Goal: Task Accomplishment & Management: Manage account settings

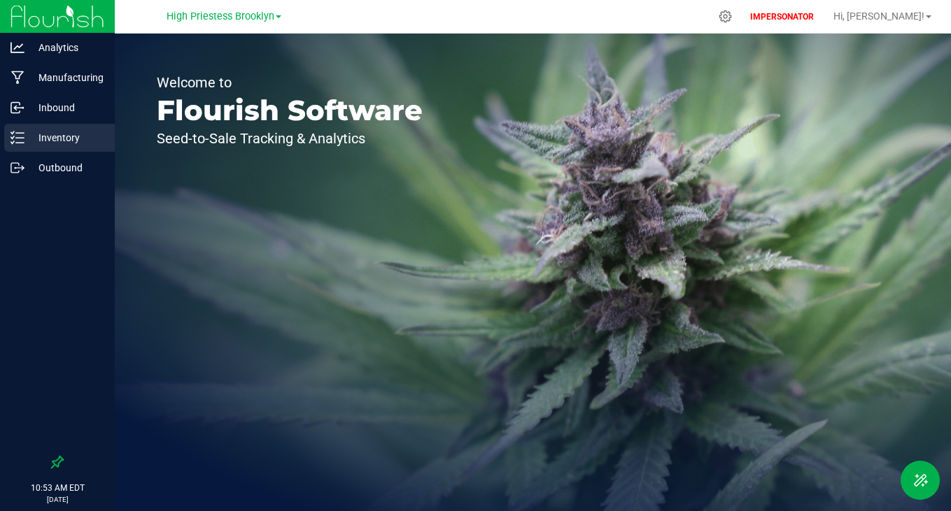
click at [58, 132] on p "Inventory" at bounding box center [66, 137] width 84 height 17
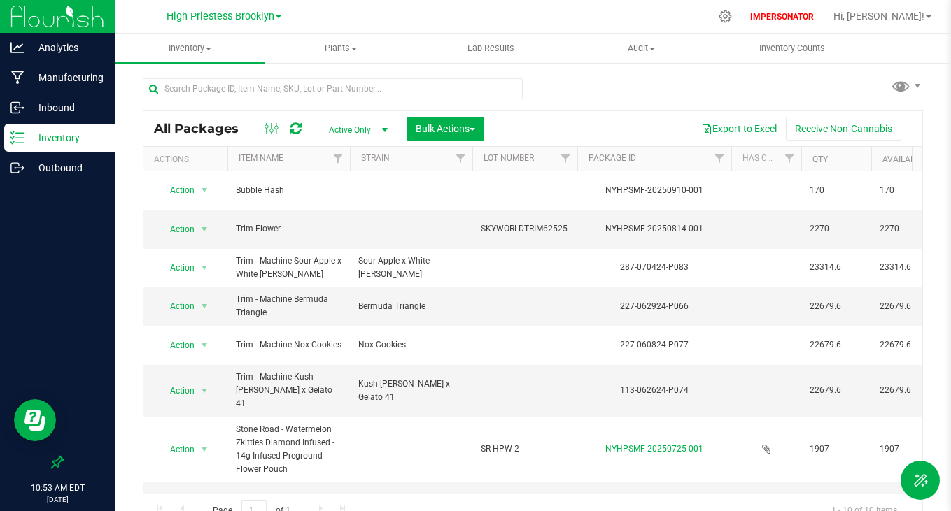
click at [218, 24] on div "High Priestess Brooklyn" at bounding box center [224, 17] width 204 height 22
click at [218, 20] on span "High Priestess Brooklyn" at bounding box center [221, 16] width 108 height 13
click at [220, 69] on link "HP Wellness [GEOGRAPHIC_DATA]" at bounding box center [224, 68] width 204 height 19
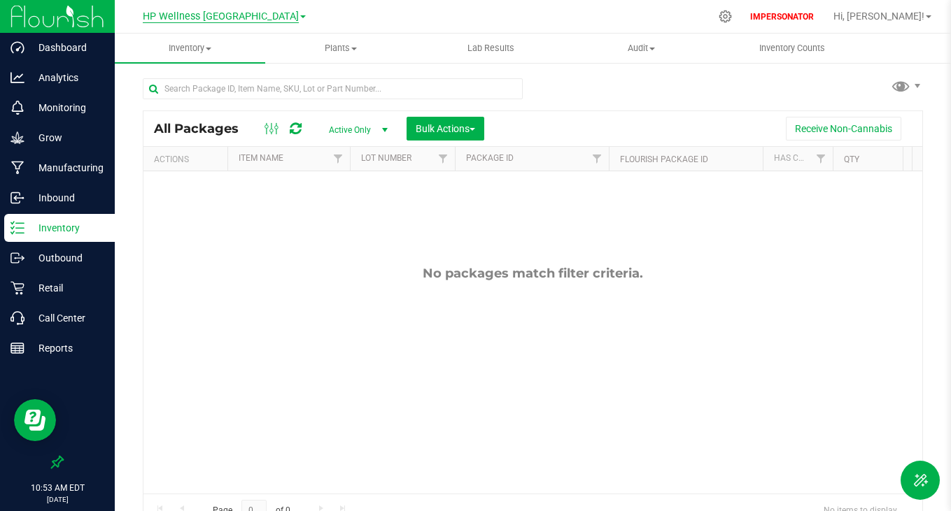
click at [230, 17] on span "HP Wellness [GEOGRAPHIC_DATA]" at bounding box center [221, 16] width 156 height 13
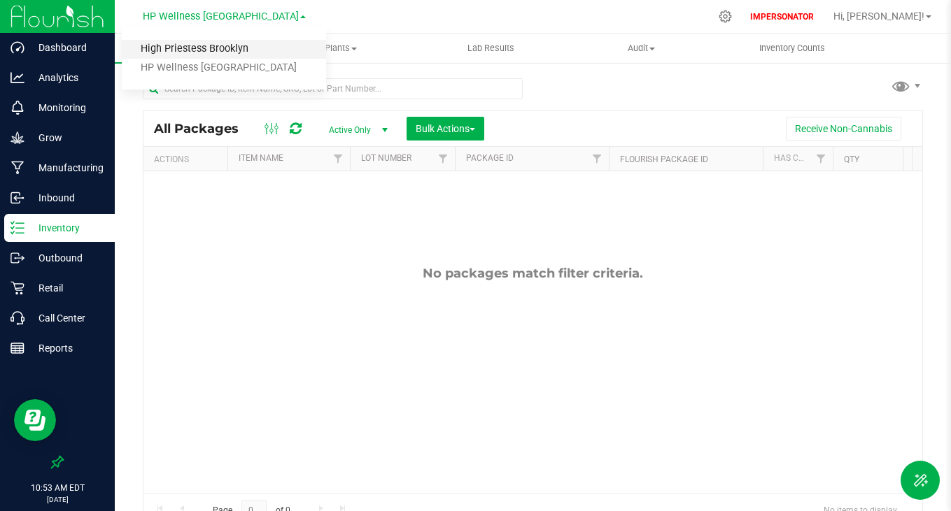
click at [227, 56] on link "High Priestess Brooklyn" at bounding box center [224, 49] width 204 height 19
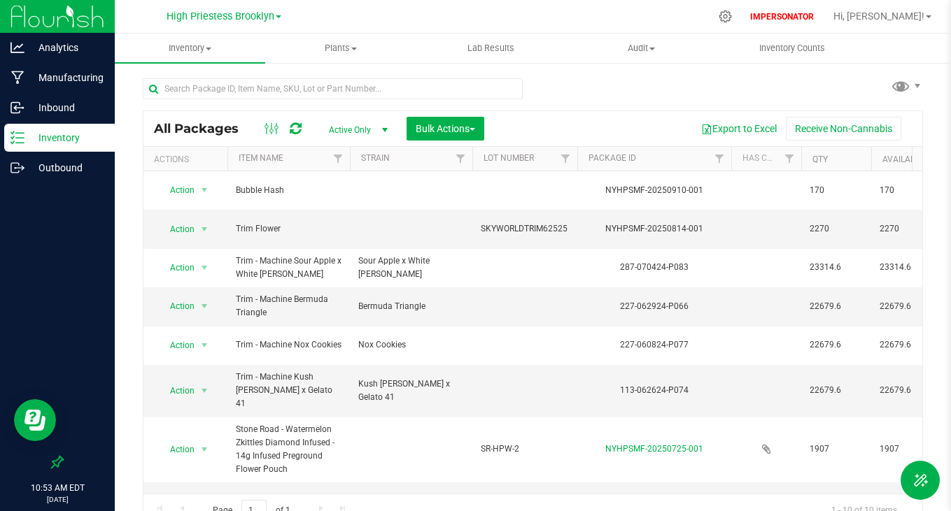
scroll to position [73, 0]
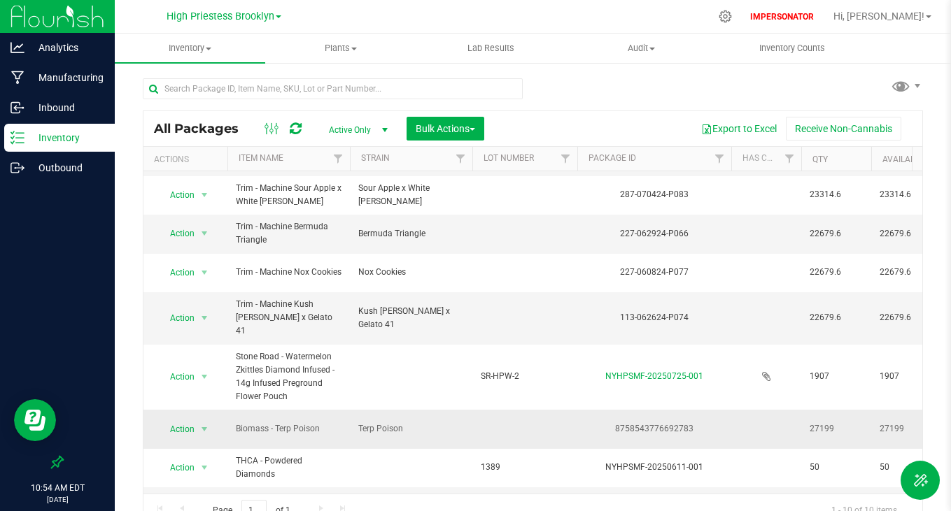
drag, startPoint x: 235, startPoint y: 319, endPoint x: 318, endPoint y: 386, distance: 107.0
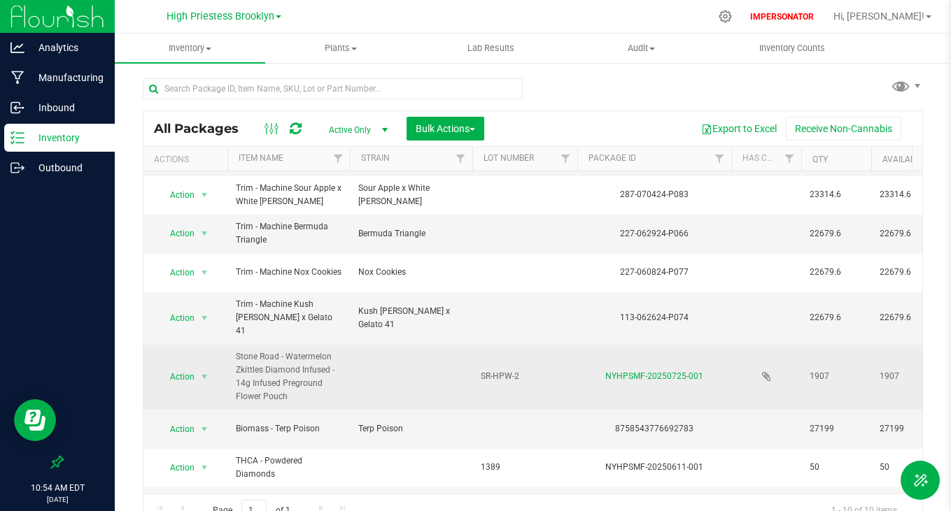
click at [313, 357] on span "Stone Road - Watermelon Zkittles Diamond Infused - 14g Infused Preground Flower…" at bounding box center [289, 378] width 106 height 54
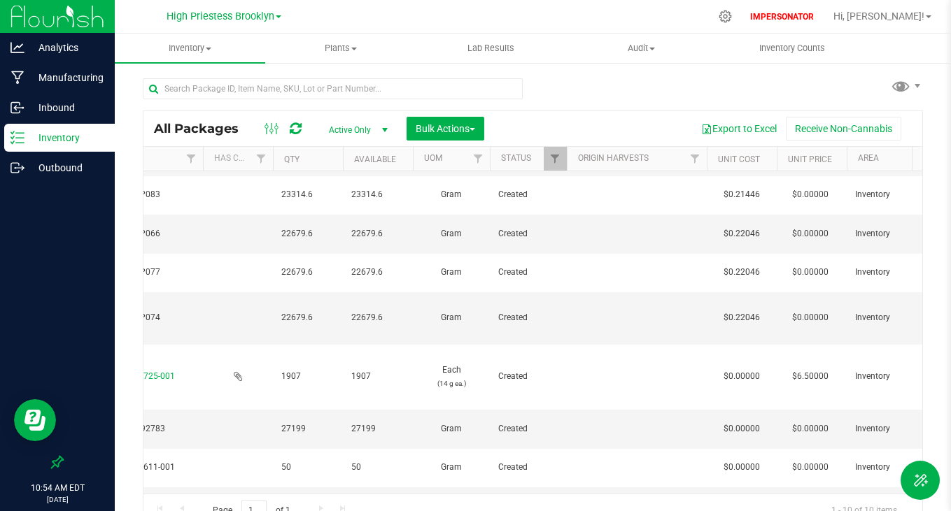
scroll to position [0, 0]
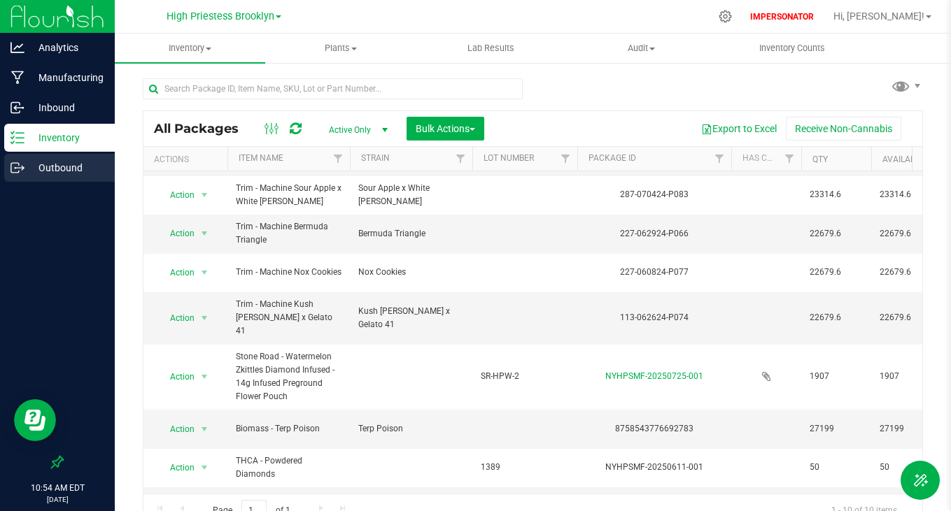
click at [58, 163] on p "Outbound" at bounding box center [66, 168] width 84 height 17
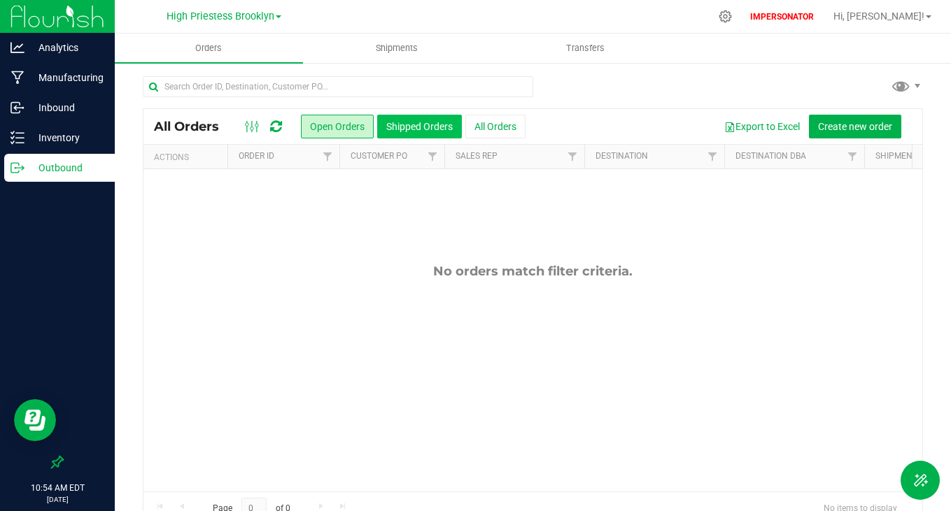
click at [444, 120] on button "Shipped Orders" at bounding box center [419, 127] width 85 height 24
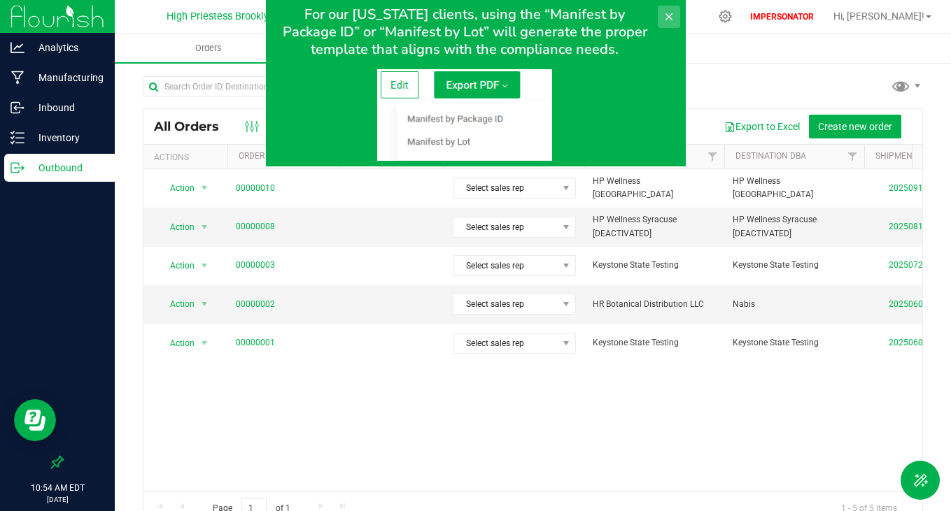
click at [667, 8] on button at bounding box center [668, 17] width 22 height 22
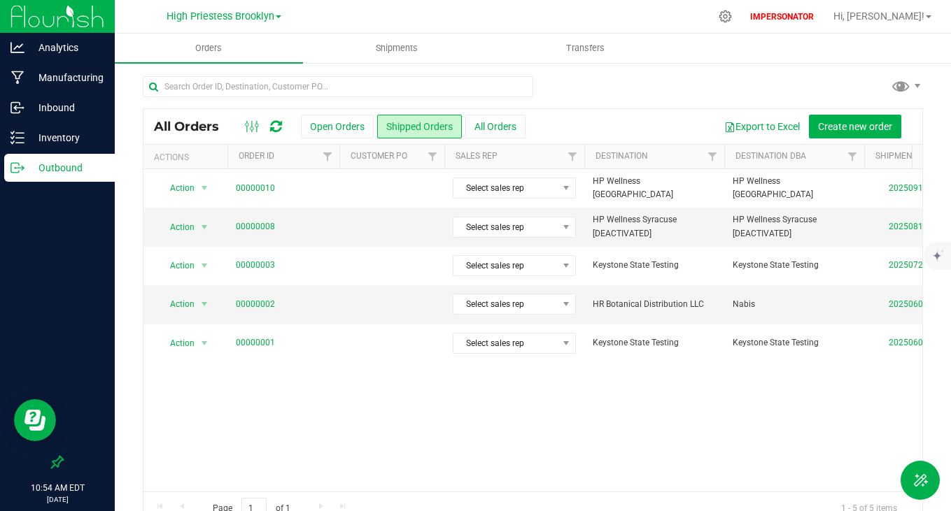
click at [343, 113] on div "All Orders Open Orders Shipped Orders All Orders Export to Excel Create new ord…" at bounding box center [532, 126] width 779 height 35
click at [343, 125] on button "Open Orders" at bounding box center [337, 127] width 73 height 24
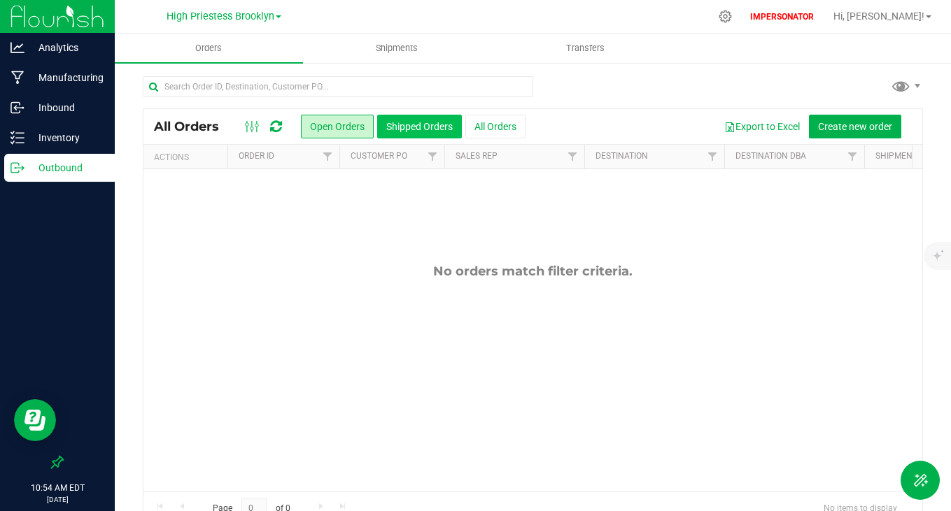
click at [414, 123] on button "Shipped Orders" at bounding box center [419, 127] width 85 height 24
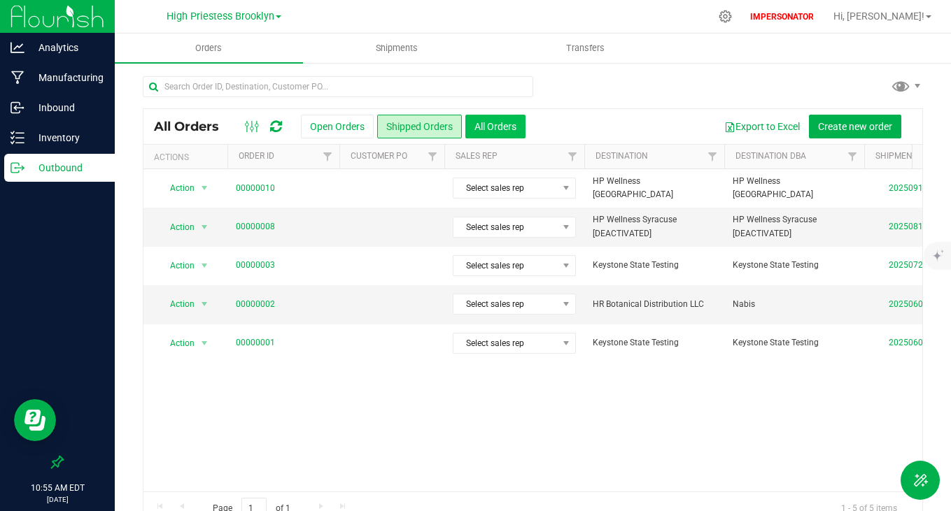
click at [514, 134] on button "All Orders" at bounding box center [495, 127] width 60 height 24
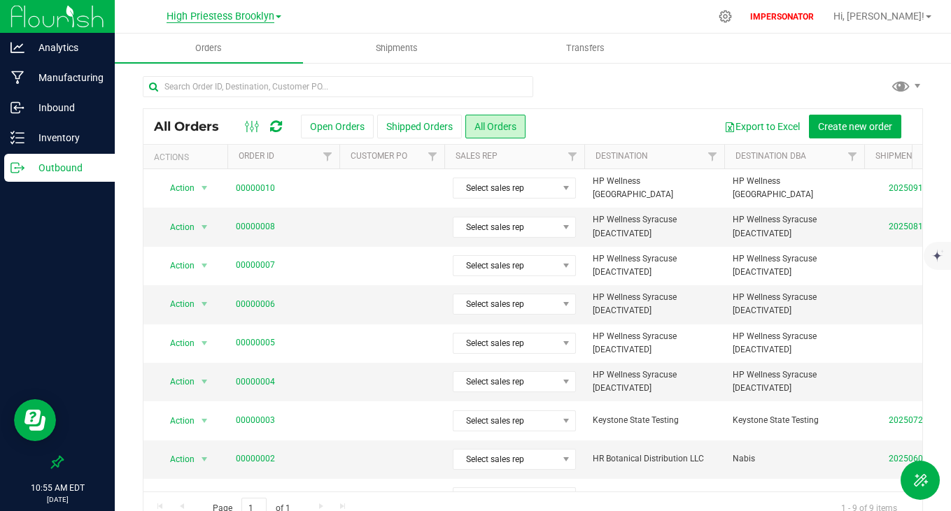
click at [196, 17] on span "High Priestess Brooklyn" at bounding box center [221, 16] width 108 height 13
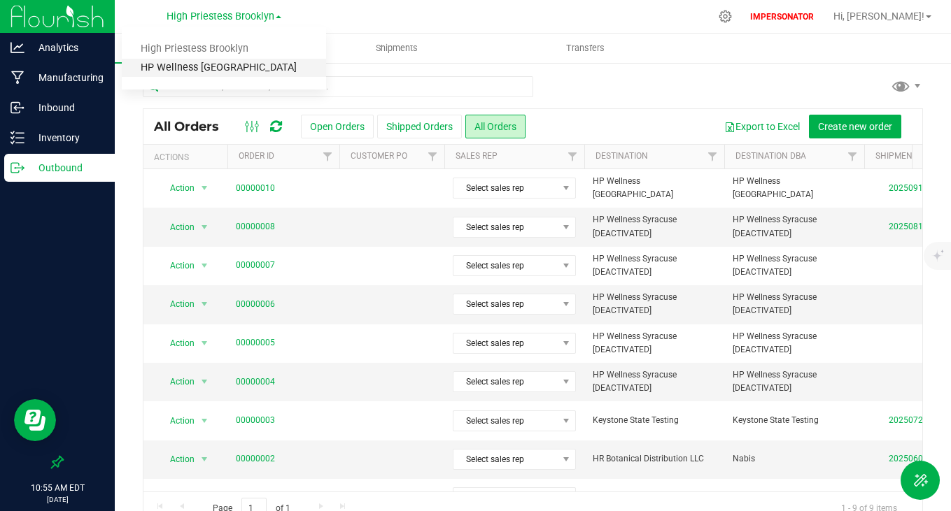
click at [207, 65] on link "HP Wellness [GEOGRAPHIC_DATA]" at bounding box center [224, 68] width 204 height 19
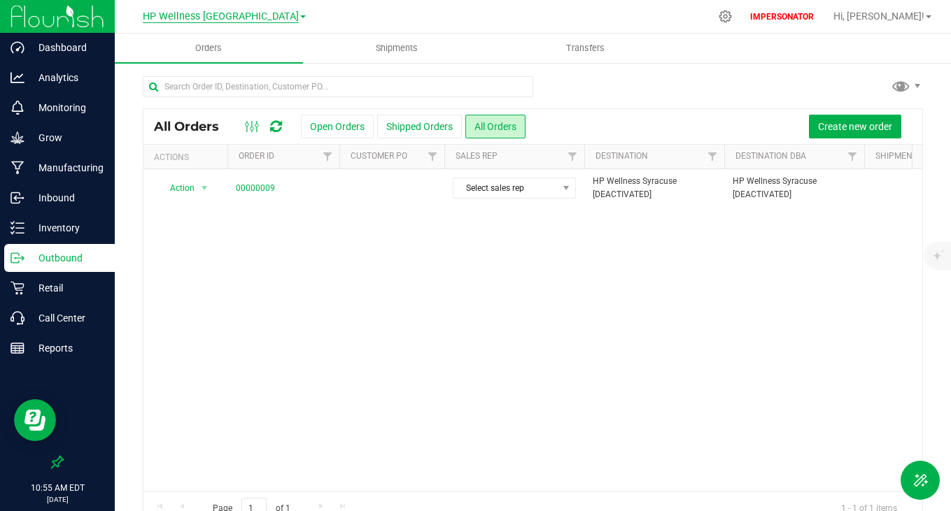
click at [239, 14] on span "HP Wellness [GEOGRAPHIC_DATA]" at bounding box center [221, 16] width 156 height 13
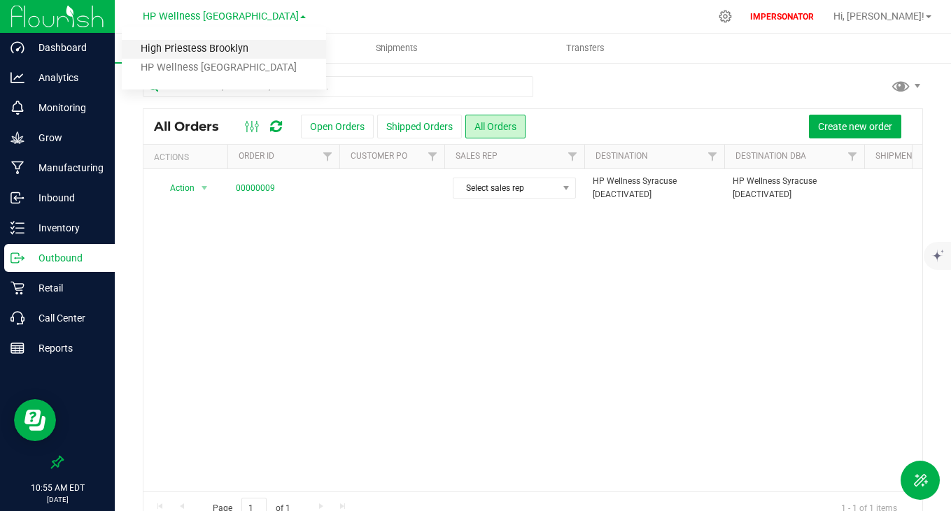
click at [222, 52] on link "High Priestess Brooklyn" at bounding box center [224, 49] width 204 height 19
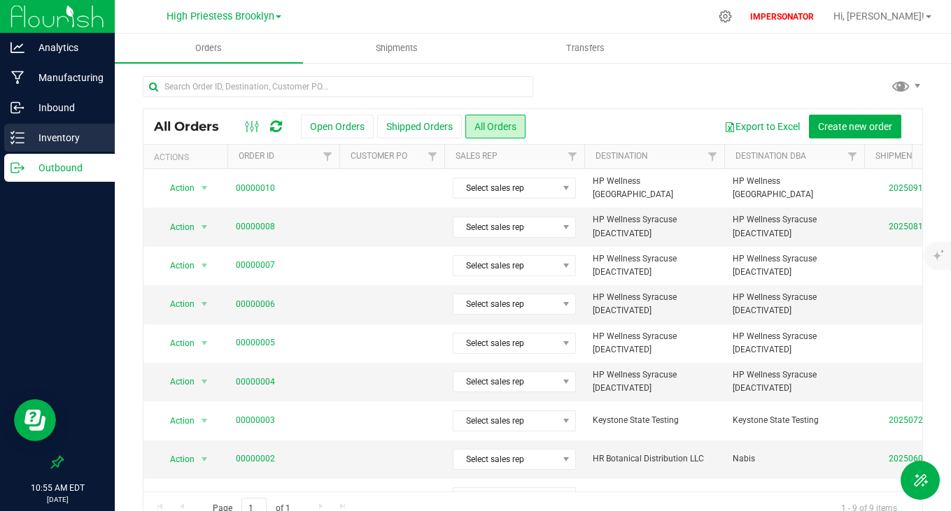
click at [58, 135] on p "Inventory" at bounding box center [66, 137] width 84 height 17
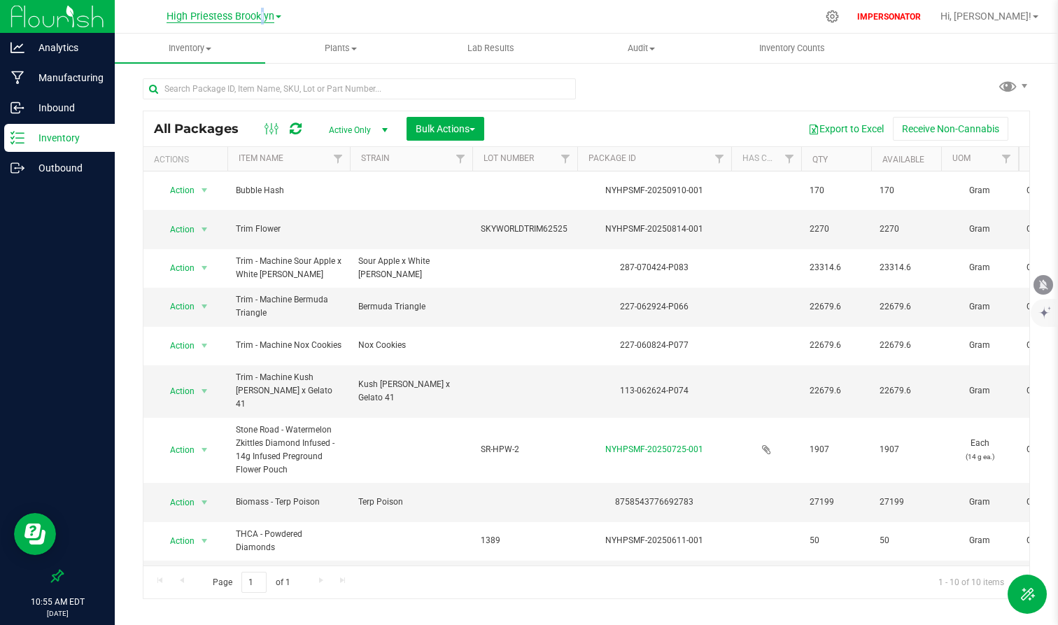
click at [257, 16] on span "High Priestess Brooklyn" at bounding box center [221, 16] width 108 height 13
click at [227, 66] on link "HP Wellness [GEOGRAPHIC_DATA]" at bounding box center [224, 68] width 204 height 19
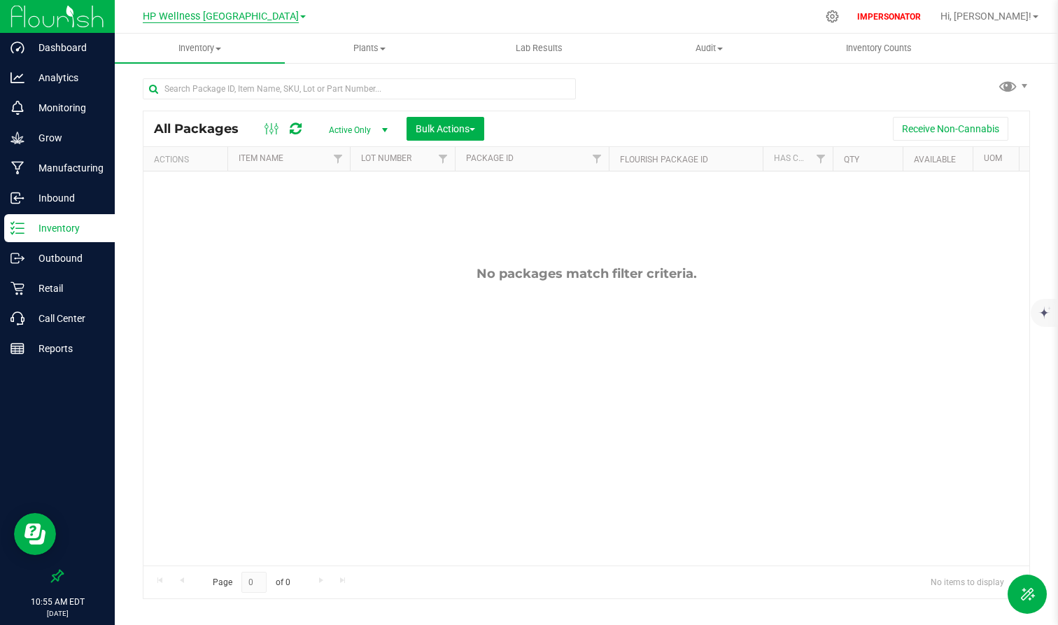
click at [247, 20] on span "HP Wellness [GEOGRAPHIC_DATA]" at bounding box center [221, 16] width 156 height 13
click at [221, 50] on link "High Priestess Brooklyn" at bounding box center [224, 49] width 204 height 19
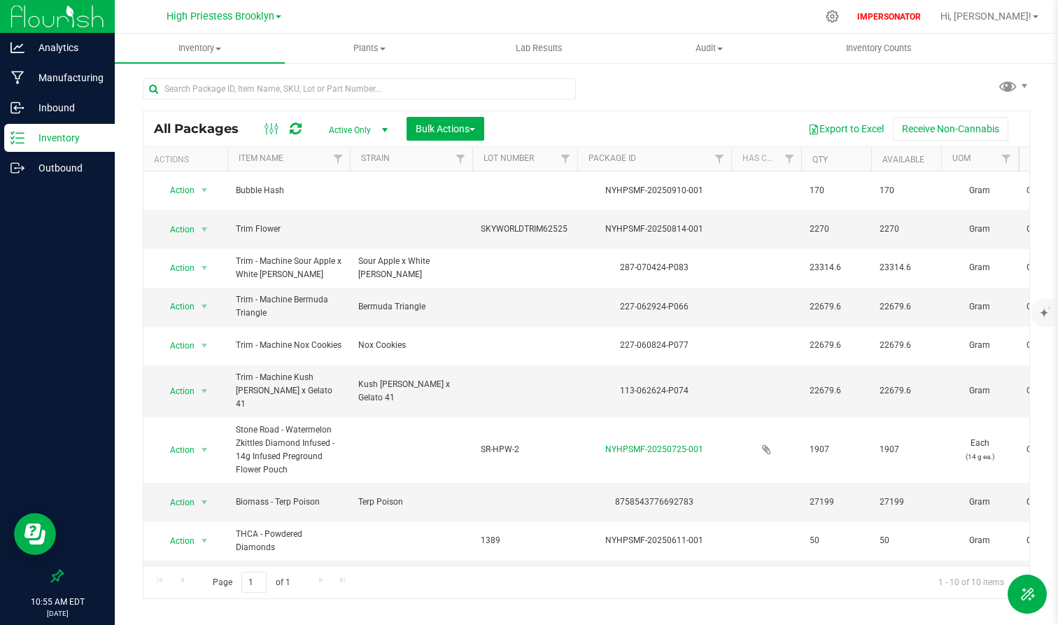
scroll to position [1, 0]
drag, startPoint x: 991, startPoint y: 537, endPoint x: 845, endPoint y: 537, distance: 146.2
click at [845, 511] on span "40" at bounding box center [835, 578] width 53 height 13
drag, startPoint x: 805, startPoint y: 465, endPoint x: 944, endPoint y: 465, distance: 139.2
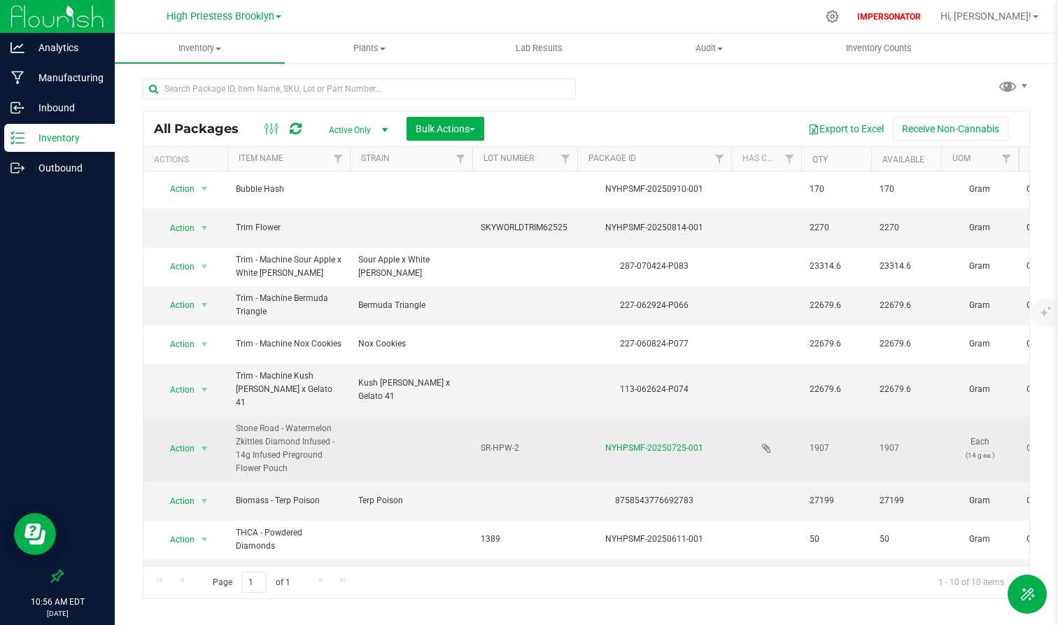
drag, startPoint x: 232, startPoint y: 411, endPoint x: 311, endPoint y: 432, distance: 81.1
click at [311, 432] on td "Stone Road - Watermelon Zkittles Diamond Infused - 14g Infused Preground Flower…" at bounding box center [288, 449] width 122 height 66
click at [311, 432] on span "Stone Road - Watermelon Zkittles Diamond Infused - 14g Infused Preground Flower…" at bounding box center [289, 449] width 106 height 54
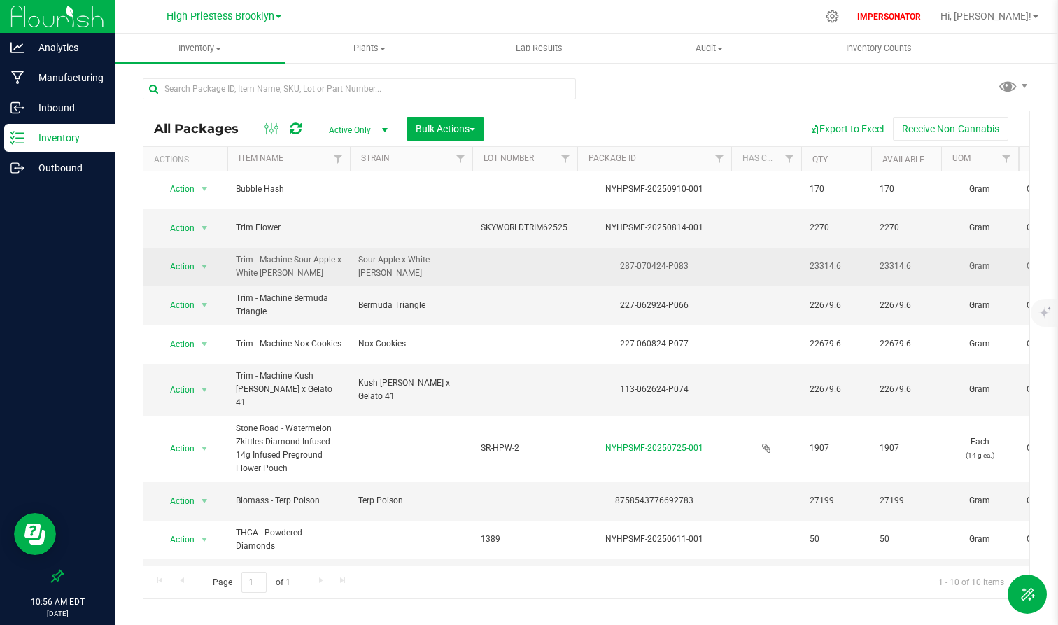
drag, startPoint x: 801, startPoint y: 253, endPoint x: 853, endPoint y: 255, distance: 51.8
click at [856, 253] on td "23314.6" at bounding box center [836, 267] width 70 height 38
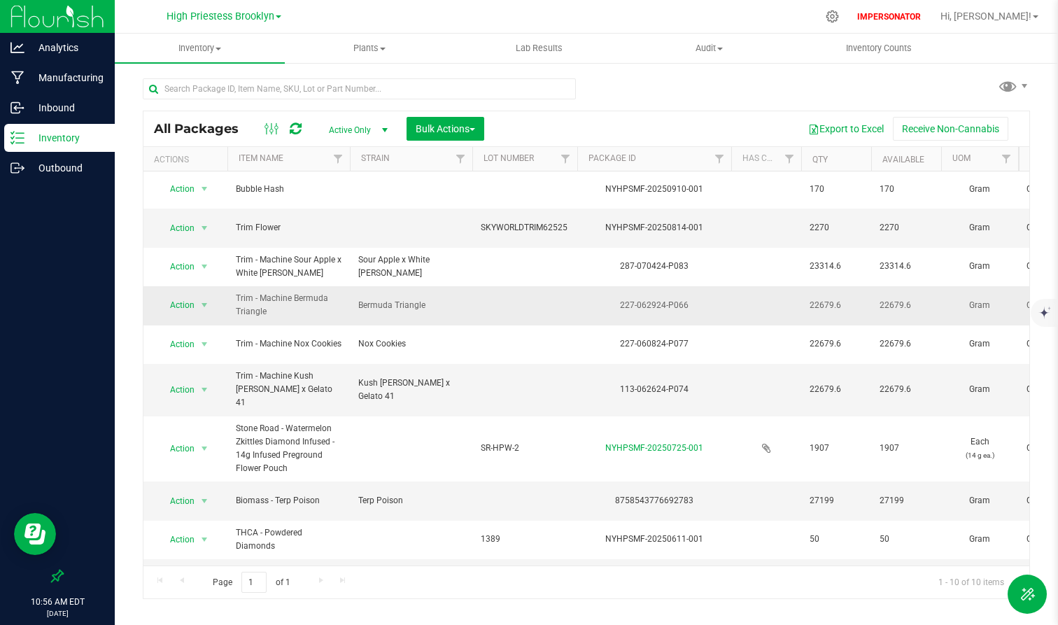
drag, startPoint x: 805, startPoint y: 297, endPoint x: 867, endPoint y: 297, distance: 62.3
click at [867, 297] on td "22679.6" at bounding box center [836, 305] width 70 height 38
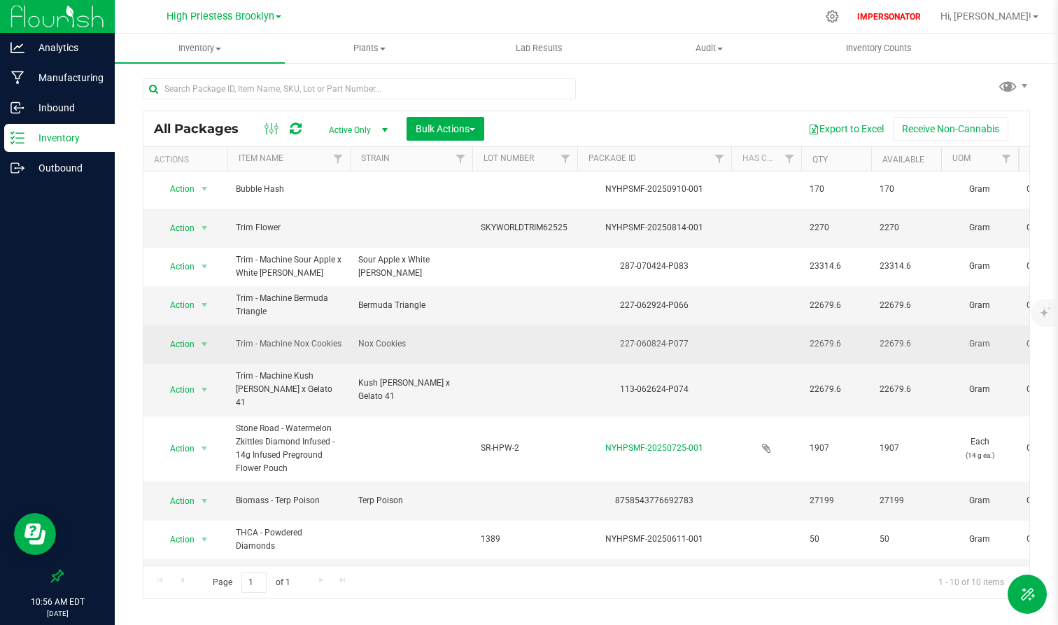
click at [810, 325] on td "22679.6" at bounding box center [836, 344] width 70 height 38
click at [857, 337] on td "22679.6" at bounding box center [836, 344] width 70 height 38
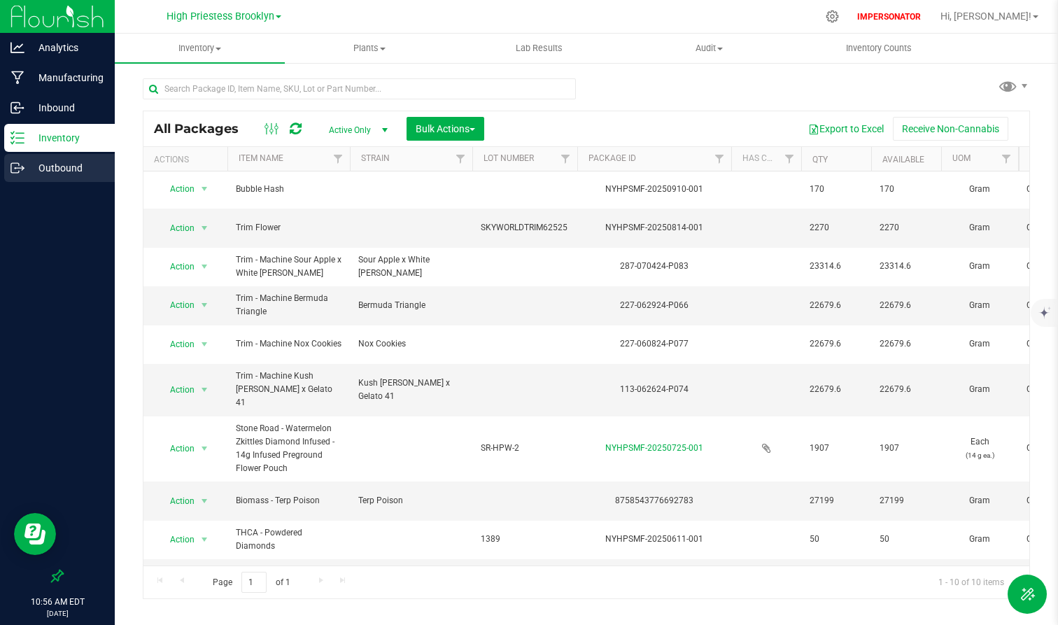
click at [57, 170] on p "Outbound" at bounding box center [66, 168] width 84 height 17
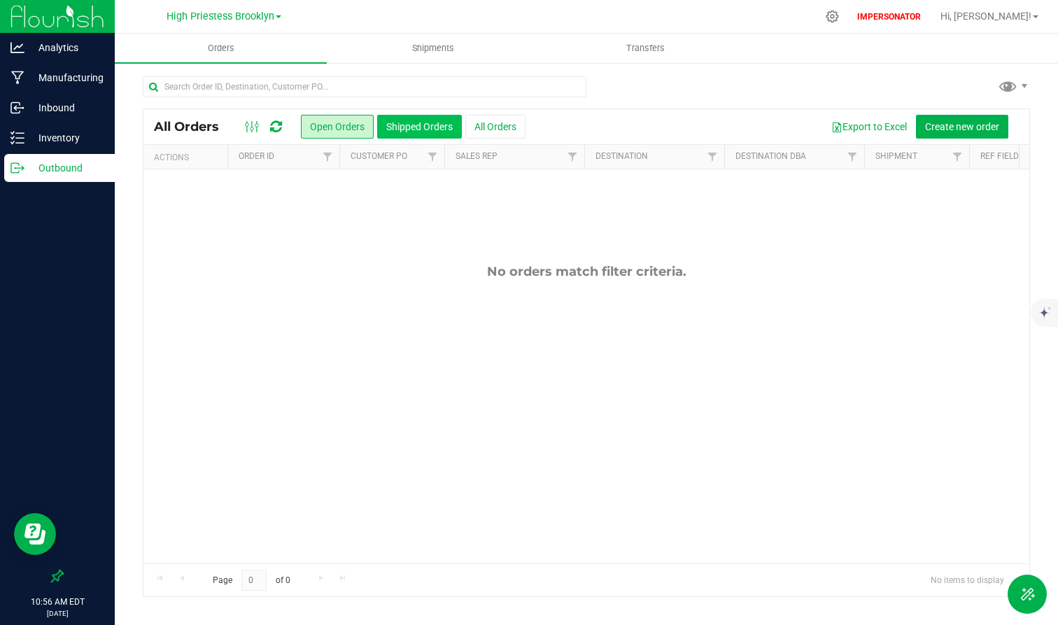
click at [423, 129] on button "Shipped Orders" at bounding box center [419, 127] width 85 height 24
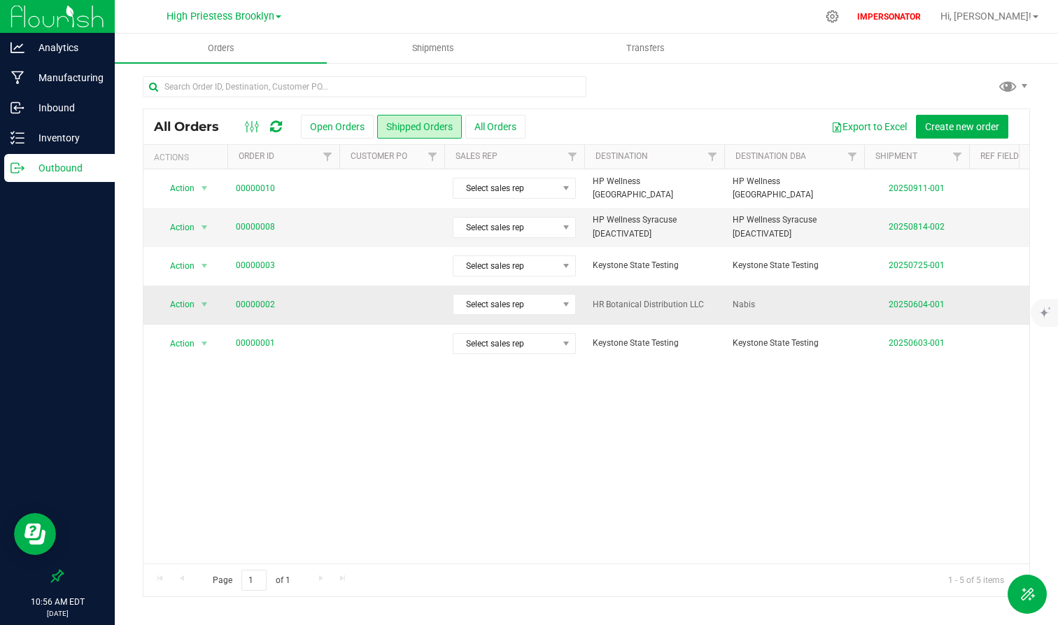
drag, startPoint x: 593, startPoint y: 307, endPoint x: 702, endPoint y: 307, distance: 109.8
click at [702, 307] on span "HR Botanical Distribution LLC" at bounding box center [654, 304] width 123 height 13
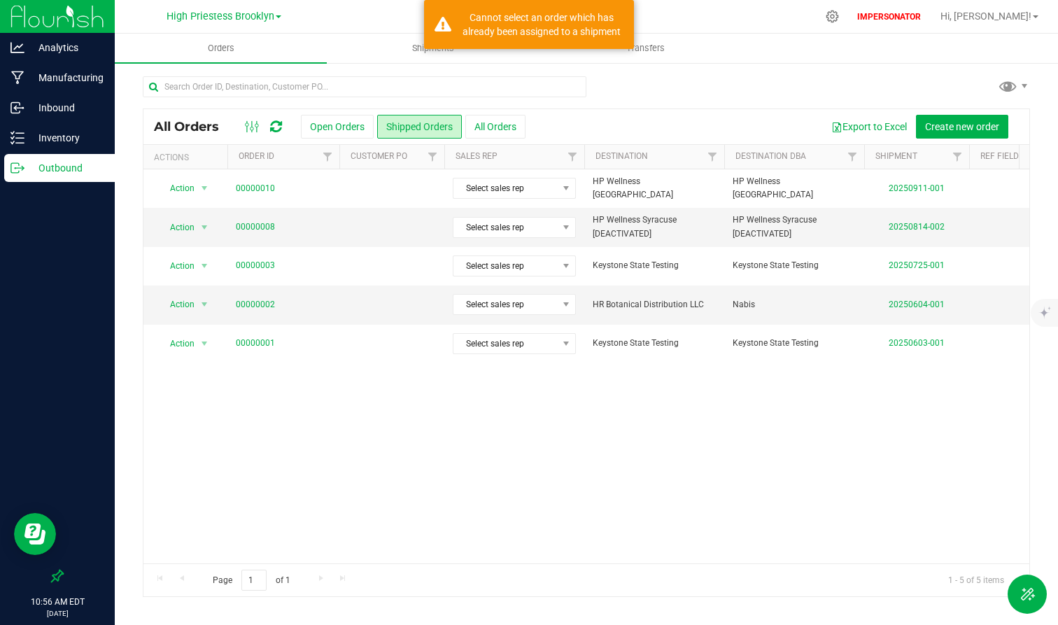
click at [724, 388] on div "Action Action Clone order Mark as fully paid Order audit log Print COAs (single…" at bounding box center [586, 366] width 886 height 394
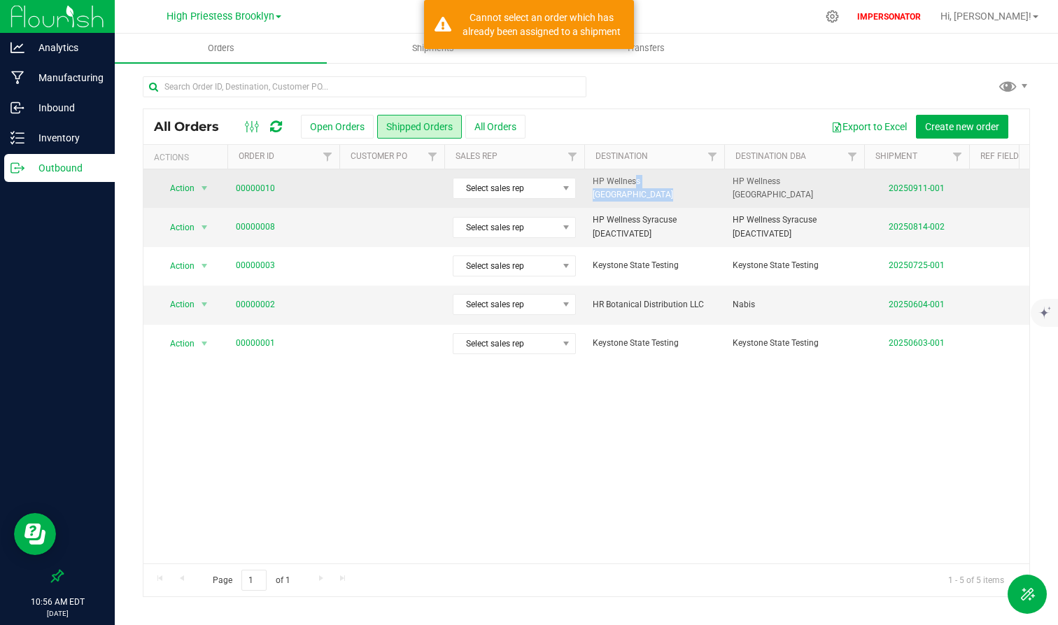
drag, startPoint x: 596, startPoint y: 193, endPoint x: 709, endPoint y: 191, distance: 112.7
click at [709, 191] on span "HP Wellness [GEOGRAPHIC_DATA]" at bounding box center [654, 188] width 123 height 27
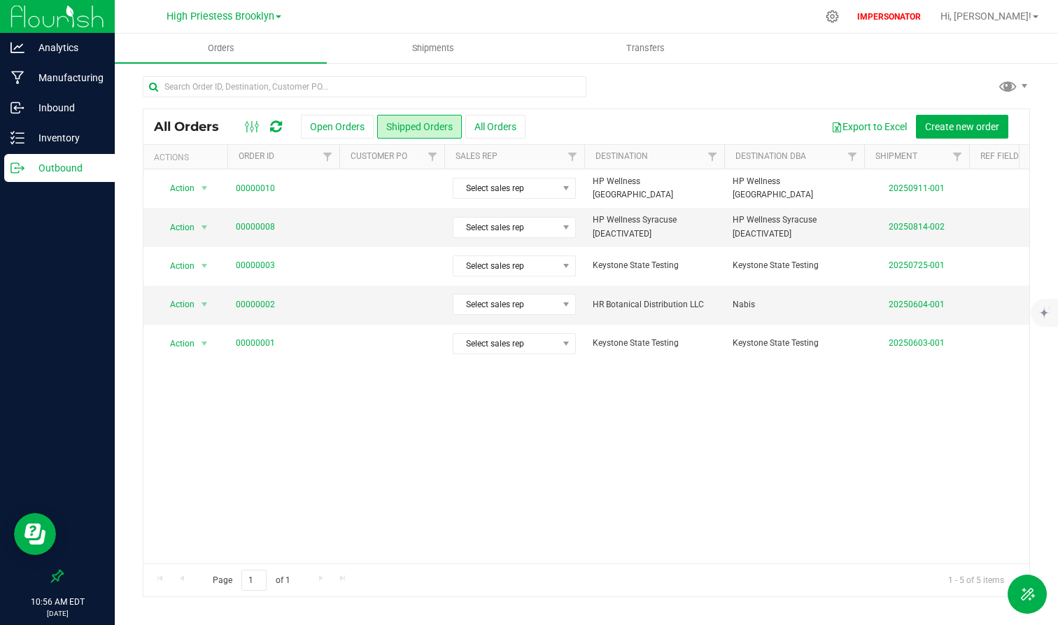
click at [742, 373] on div "Action Action Clone order Mark as fully paid Order audit log Print COAs (single…" at bounding box center [586, 366] width 886 height 394
click at [64, 143] on p "Inventory" at bounding box center [66, 137] width 84 height 17
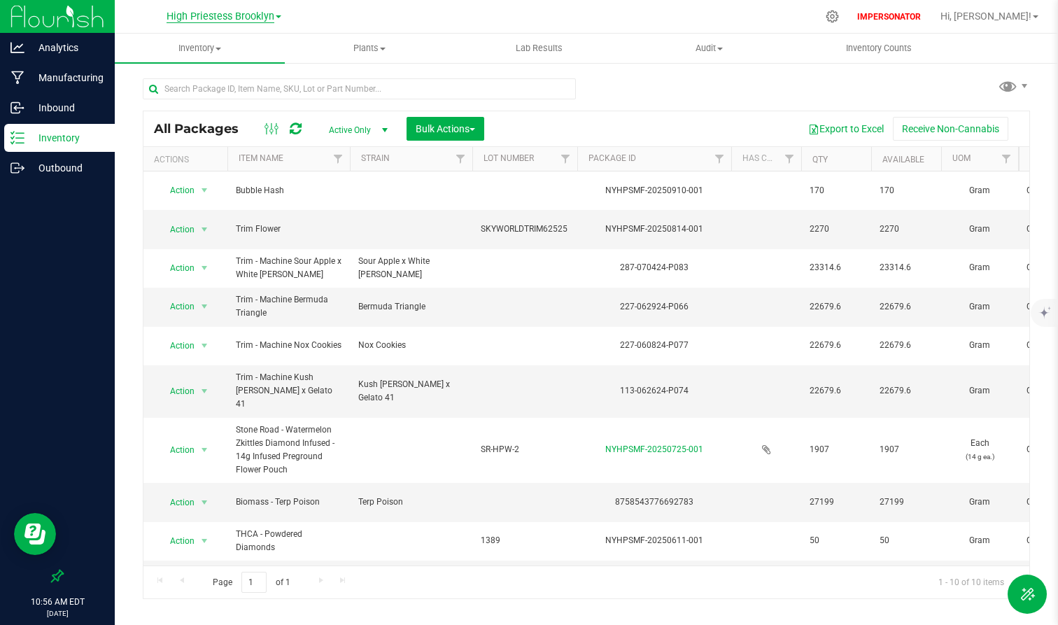
click at [205, 20] on span "High Priestess Brooklyn" at bounding box center [221, 16] width 108 height 13
click at [205, 66] on link "HP Wellness [GEOGRAPHIC_DATA]" at bounding box center [224, 68] width 204 height 19
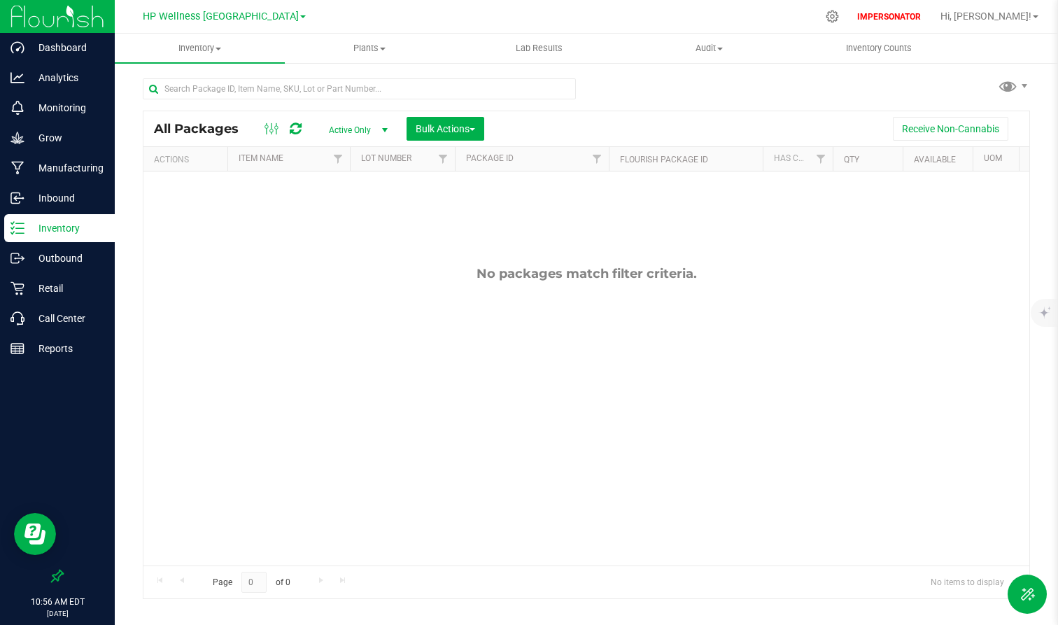
click at [367, 137] on span "Active Only" at bounding box center [355, 130] width 77 height 20
click at [351, 211] on li "All" at bounding box center [355, 215] width 76 height 21
click at [342, 130] on span "All" at bounding box center [355, 130] width 77 height 20
click at [227, 17] on span "HP Wellness [GEOGRAPHIC_DATA]" at bounding box center [221, 16] width 156 height 13
click at [222, 66] on link "HP Wellness [GEOGRAPHIC_DATA]" at bounding box center [224, 68] width 204 height 19
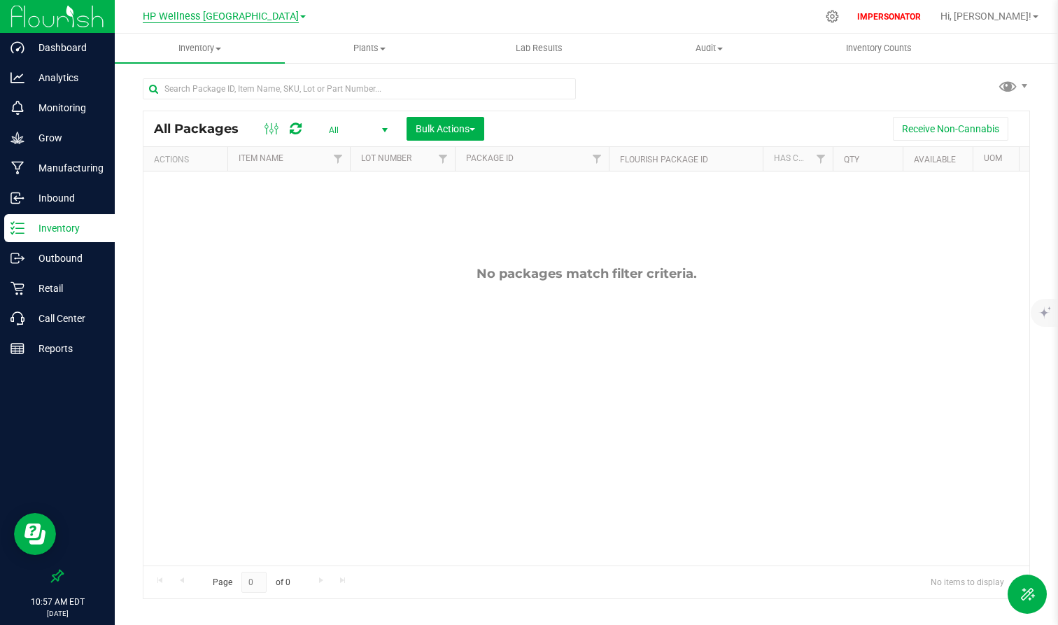
click at [248, 18] on span "HP Wellness [GEOGRAPHIC_DATA]" at bounding box center [221, 16] width 156 height 13
click at [239, 50] on link "High Priestess Brooklyn" at bounding box center [224, 49] width 204 height 19
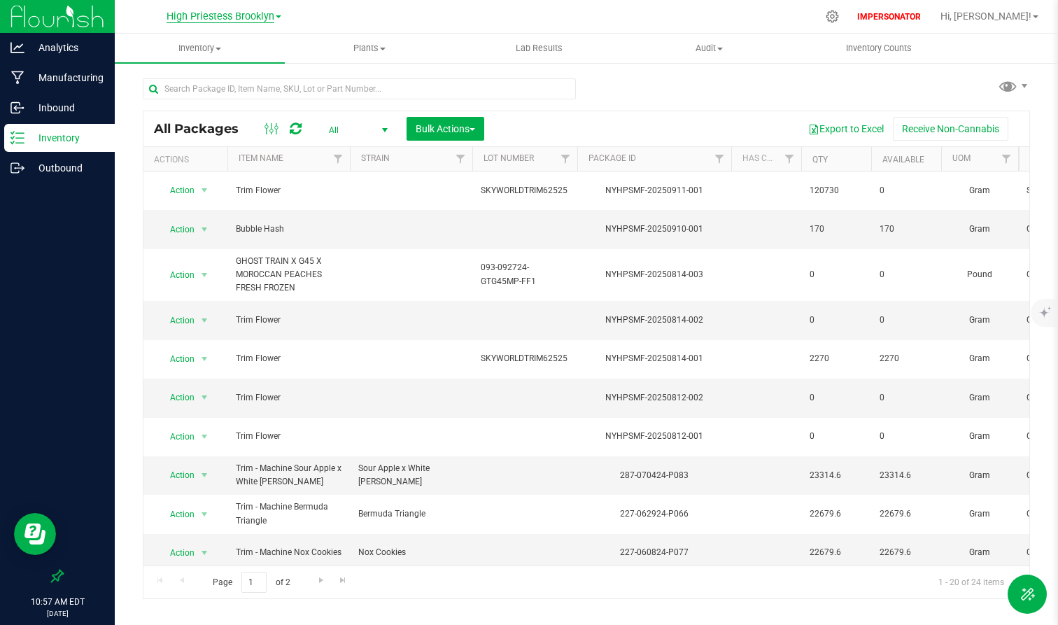
click at [228, 18] on span "High Priestess Brooklyn" at bounding box center [221, 16] width 108 height 13
click at [218, 73] on link "HP Wellness [GEOGRAPHIC_DATA]" at bounding box center [224, 68] width 204 height 19
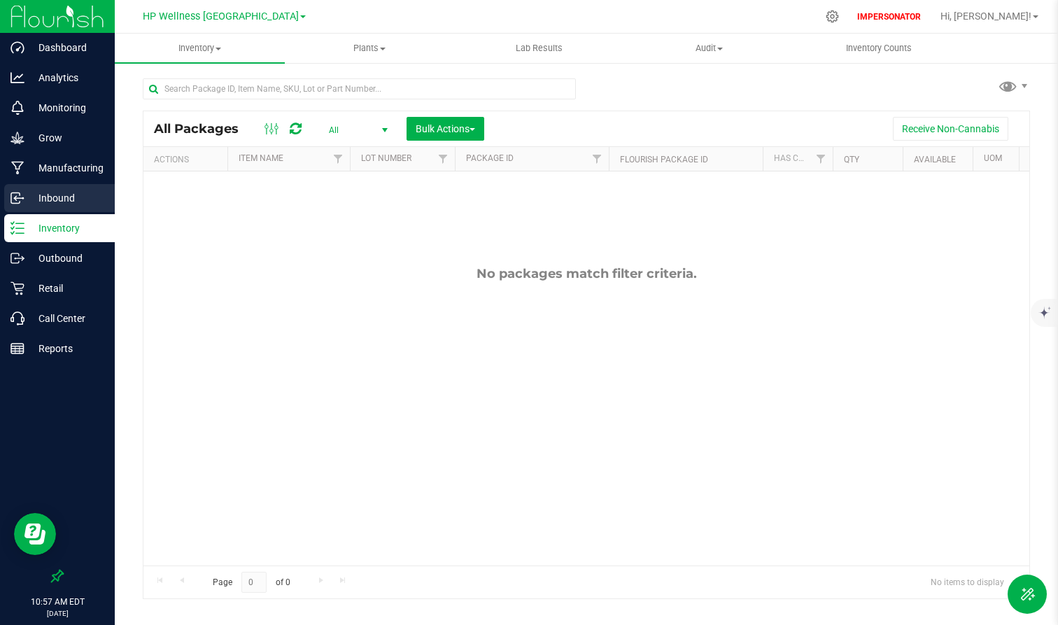
click at [69, 194] on p "Inbound" at bounding box center [66, 198] width 84 height 17
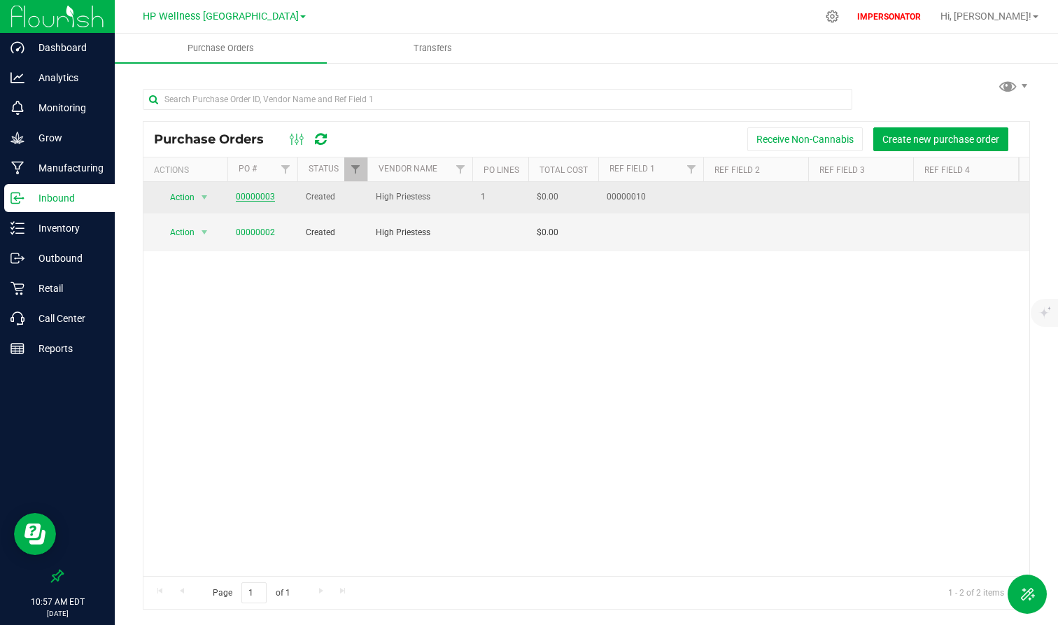
click at [262, 198] on link "00000003" at bounding box center [255, 197] width 39 height 10
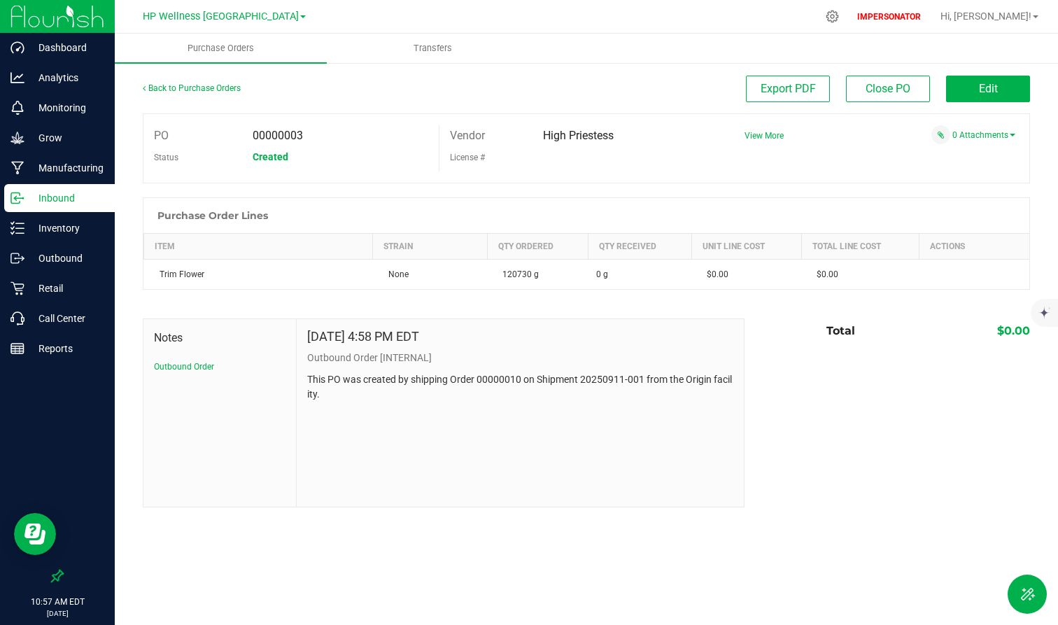
click at [231, 106] on div "Back to Purchase Orders Export PDF Close PO Edit" at bounding box center [586, 95] width 887 height 38
click at [238, 15] on span "HP Wellness [GEOGRAPHIC_DATA]" at bounding box center [221, 16] width 156 height 13
click at [212, 51] on link "High Priestess Brooklyn" at bounding box center [224, 49] width 204 height 19
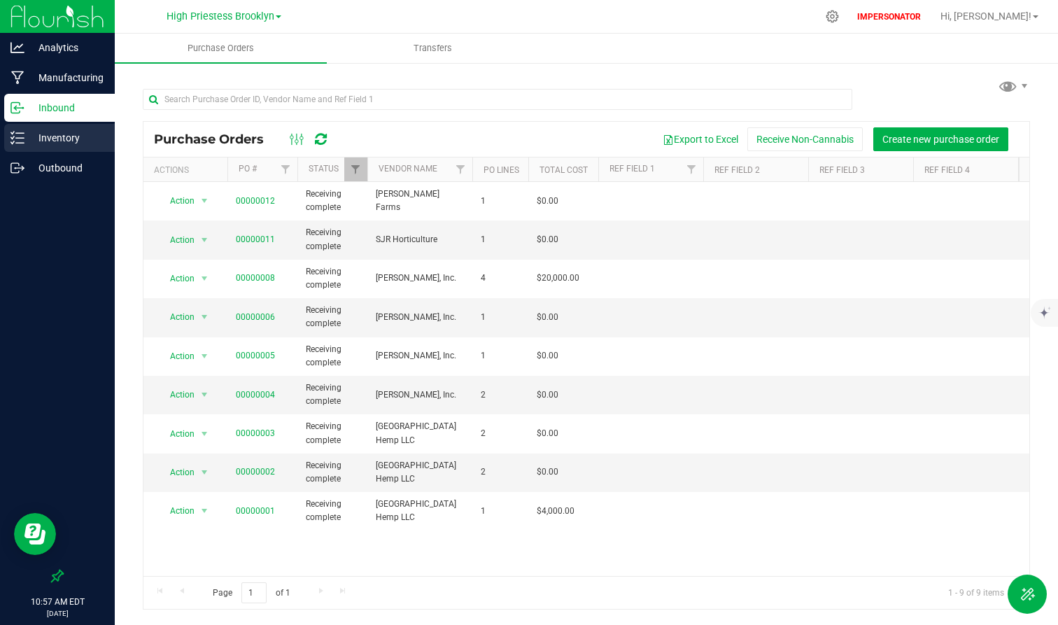
click at [78, 151] on div "Inventory" at bounding box center [59, 138] width 111 height 28
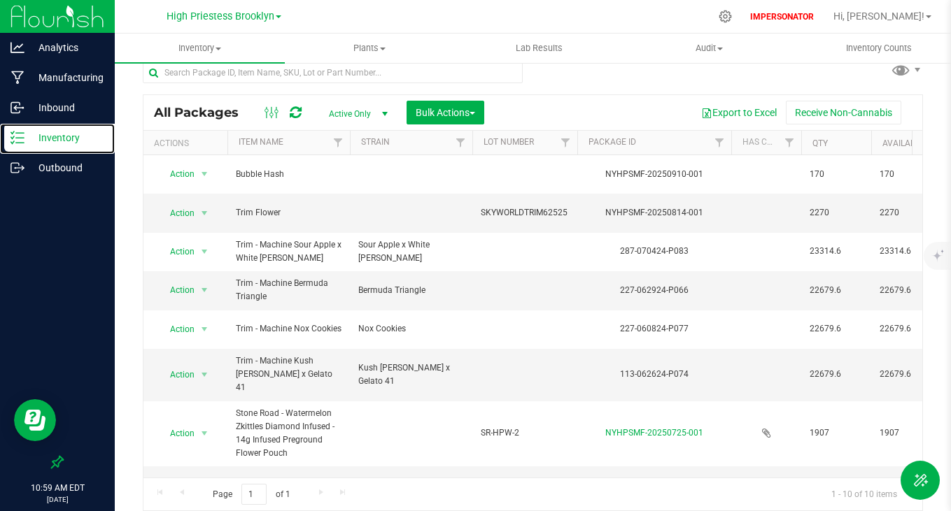
scroll to position [16, 0]
click at [732, 16] on icon at bounding box center [725, 16] width 15 height 15
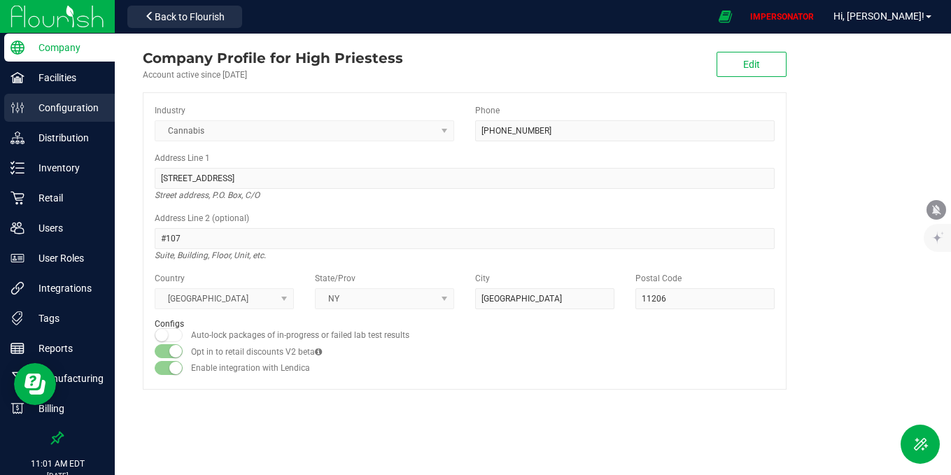
click at [68, 112] on p "Configuration" at bounding box center [66, 107] width 84 height 17
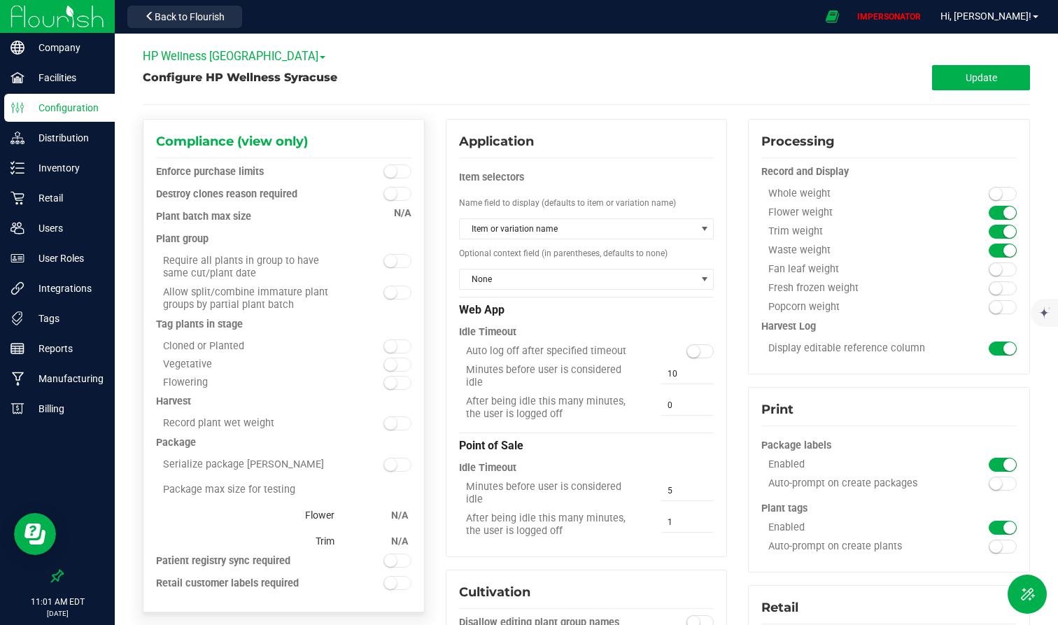
drag, startPoint x: 160, startPoint y: 427, endPoint x: 335, endPoint y: 427, distance: 175.6
click at [335, 427] on div "Record plant wet weight" at bounding box center [251, 423] width 191 height 13
click at [261, 423] on div "Record plant wet weight" at bounding box center [251, 423] width 191 height 13
